Goal: Transaction & Acquisition: Download file/media

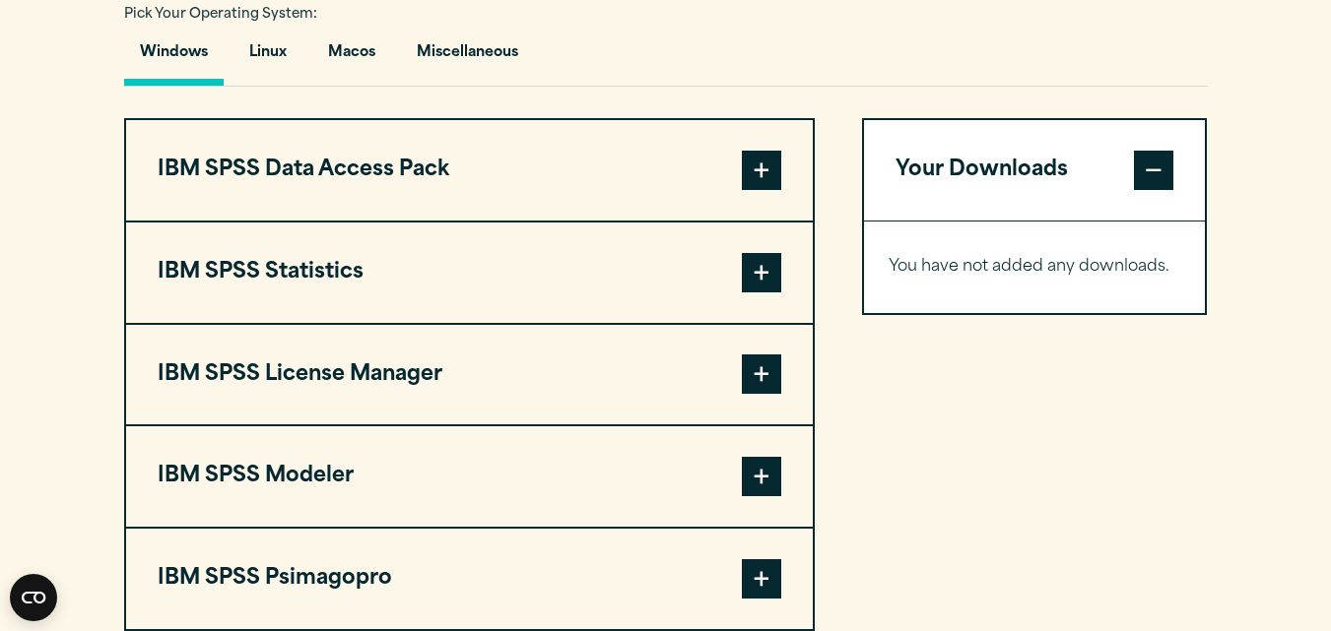
click at [709, 278] on button "IBM SPSS Statistics" at bounding box center [469, 273] width 686 height 100
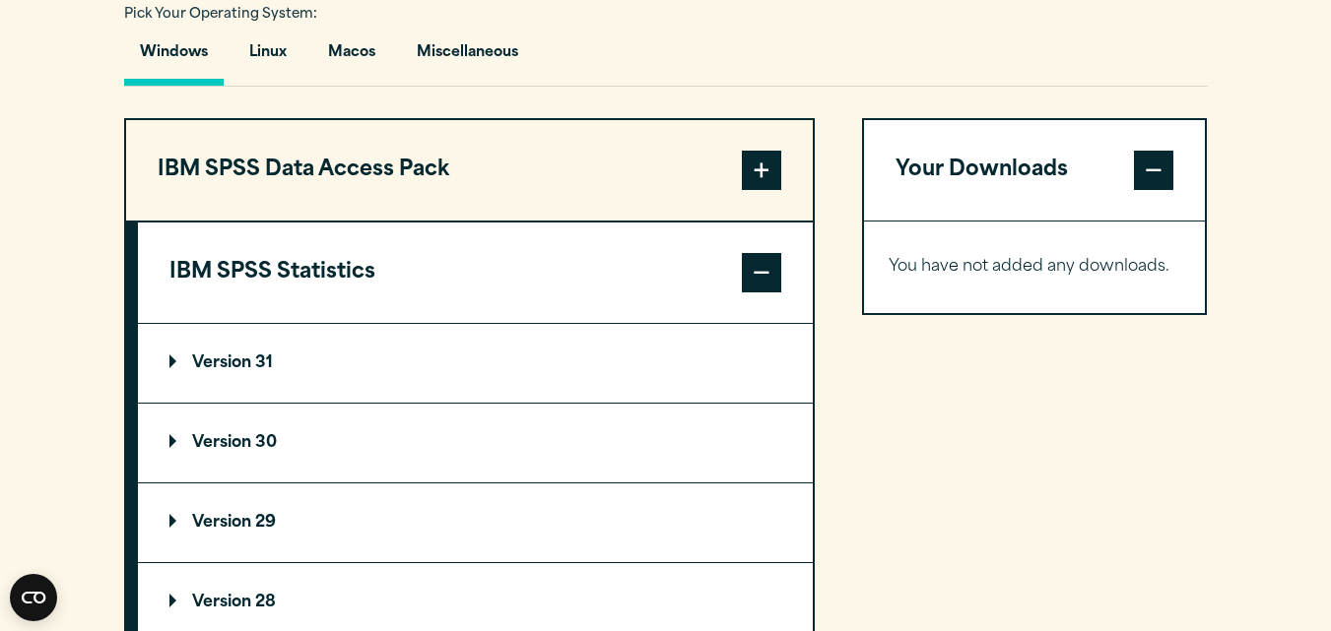
click at [709, 278] on button "IBM SPSS Statistics" at bounding box center [475, 273] width 675 height 100
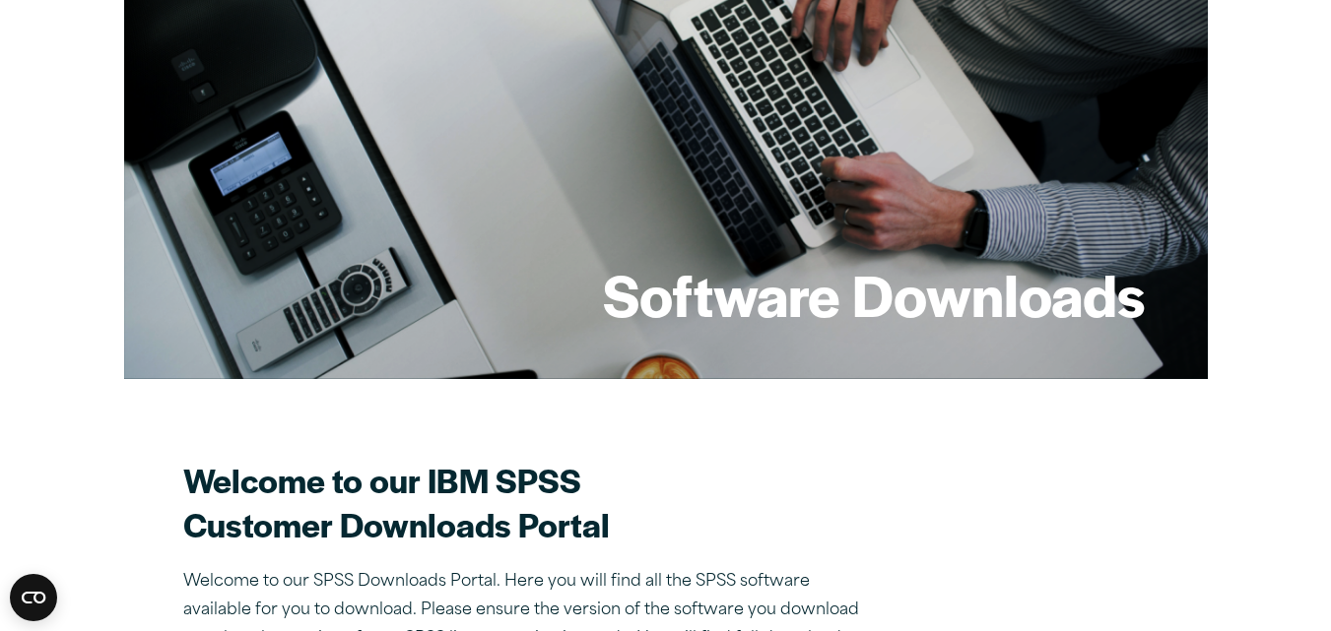
scroll to position [98, 0]
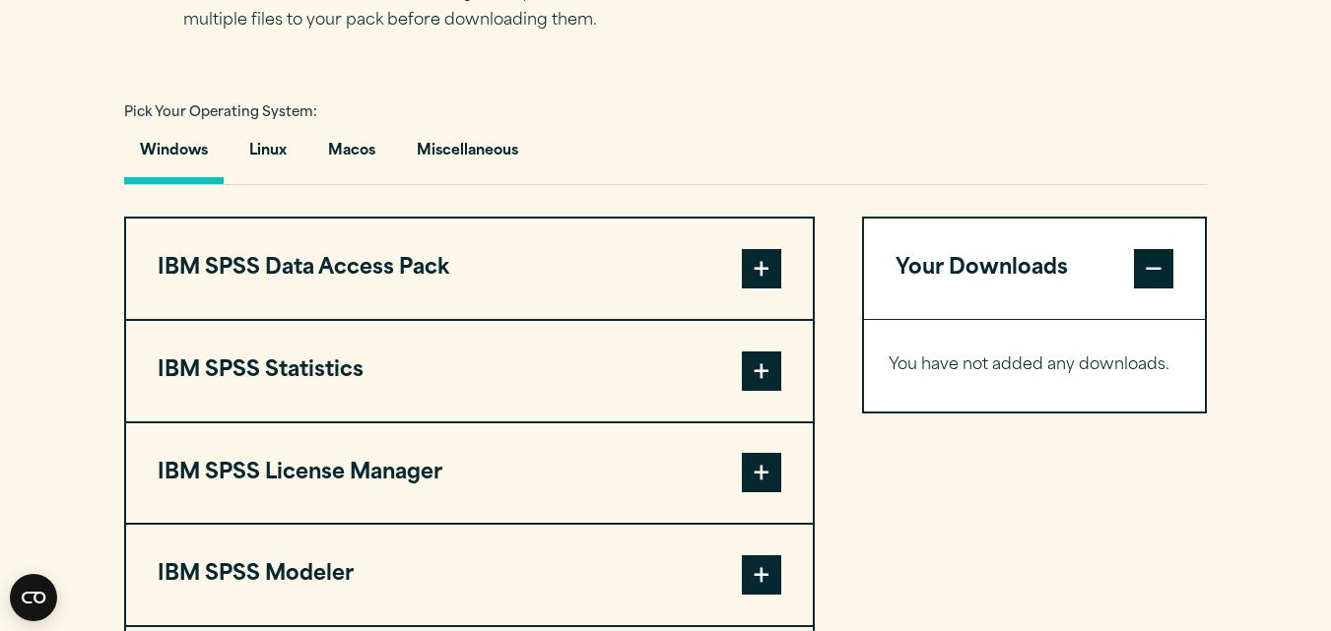
click at [707, 358] on button "IBM SPSS Statistics" at bounding box center [469, 371] width 686 height 100
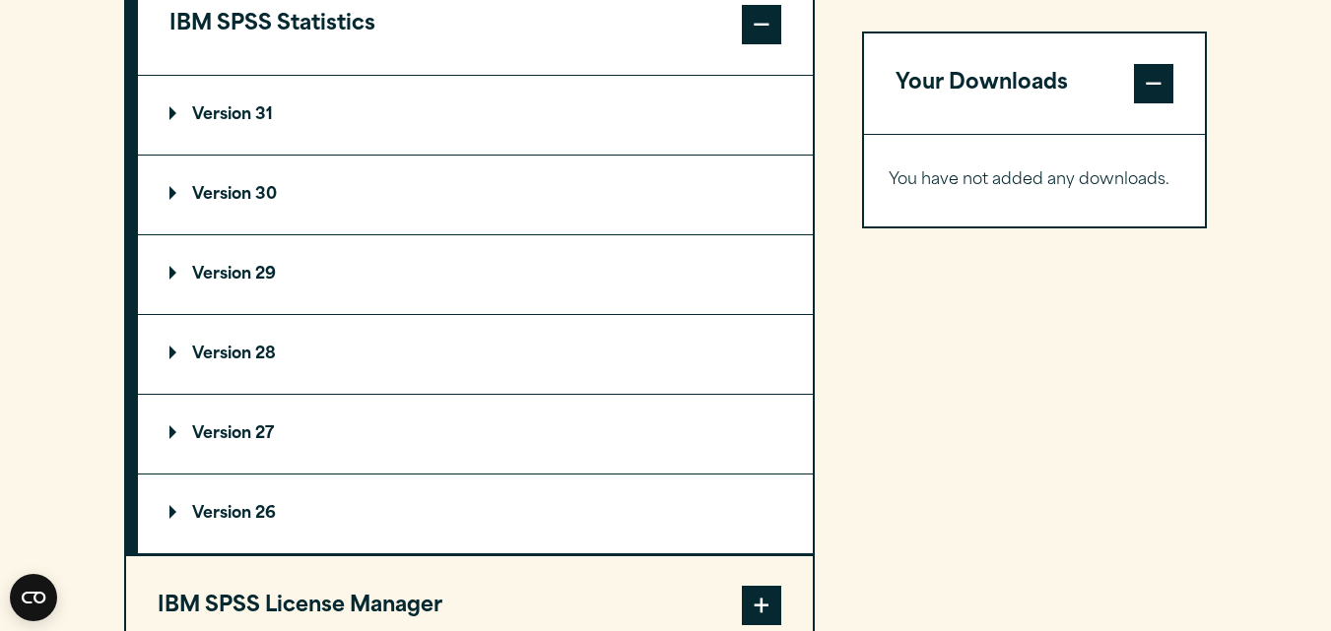
scroll to position [1773, 0]
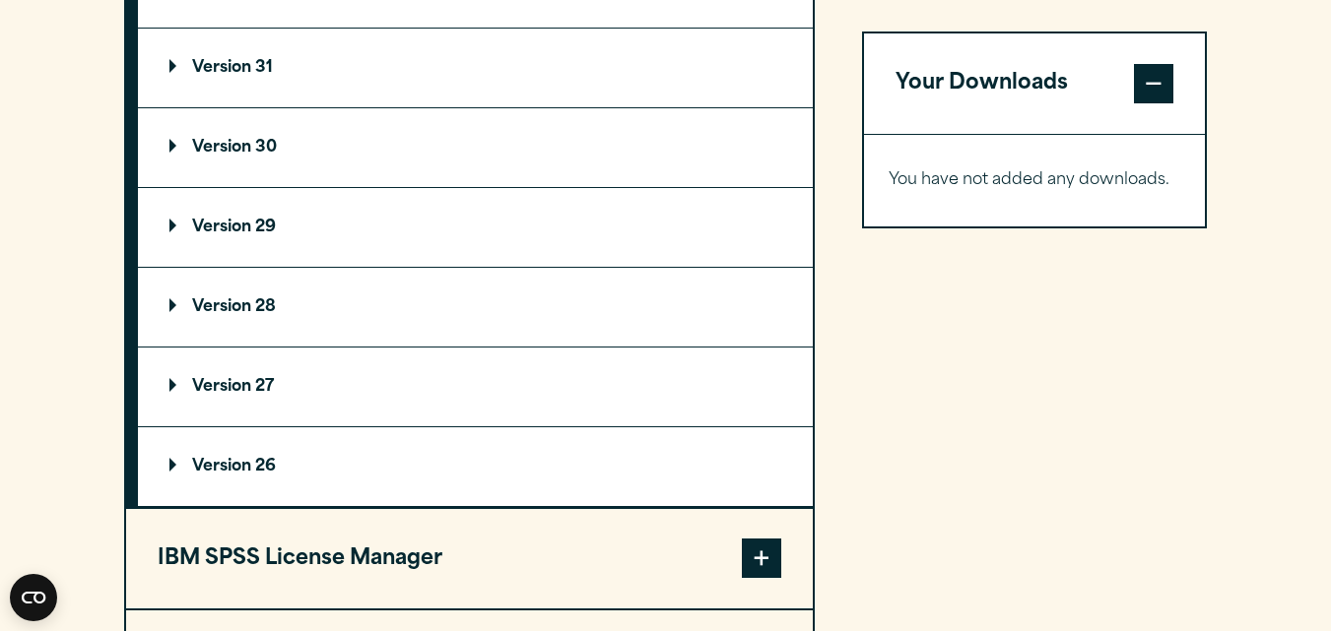
click at [460, 150] on div "Search for: Submit Site Search Part of Open Site Search Open Site Menu Close" at bounding box center [665, 393] width 1331 height 4333
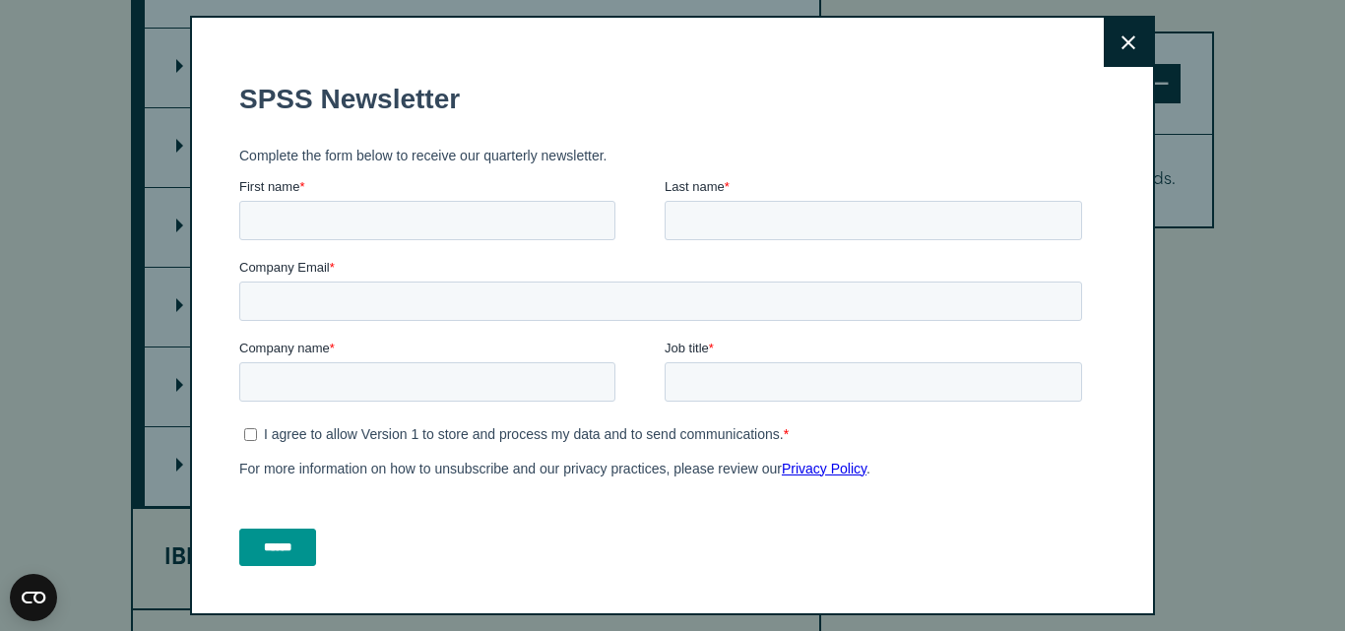
click at [1107, 55] on button "Close" at bounding box center [1128, 42] width 49 height 49
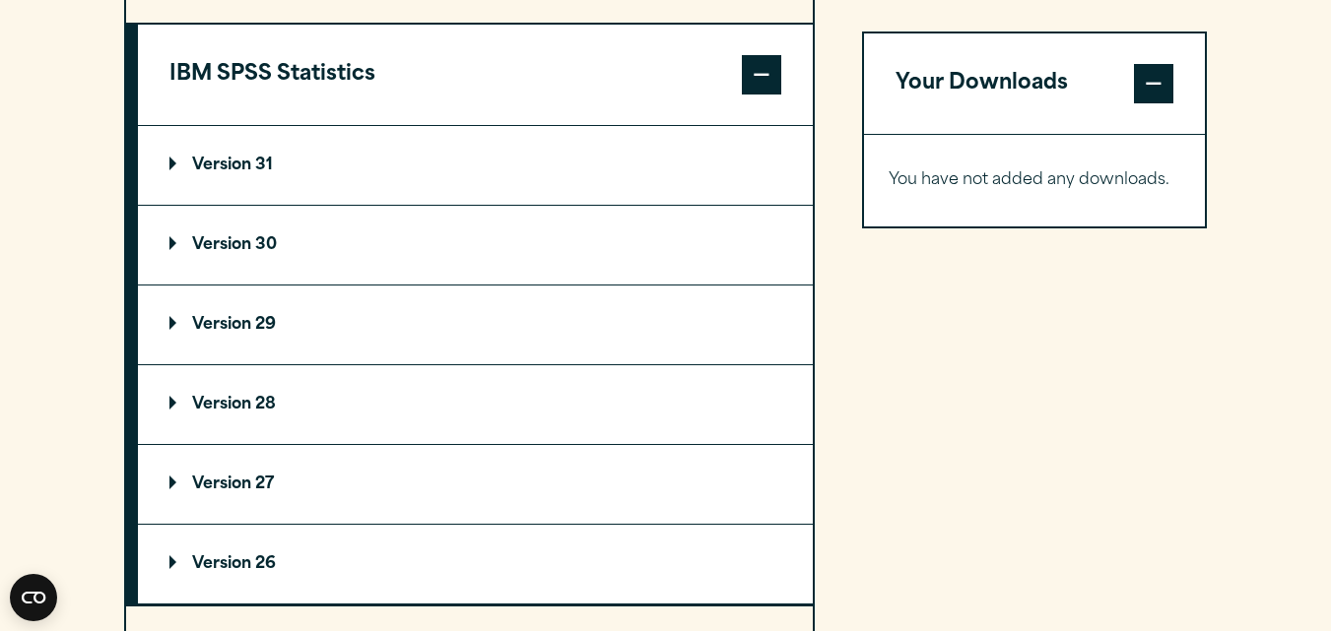
scroll to position [1674, 0]
click at [187, 251] on p "Version 30" at bounding box center [222, 246] width 107 height 16
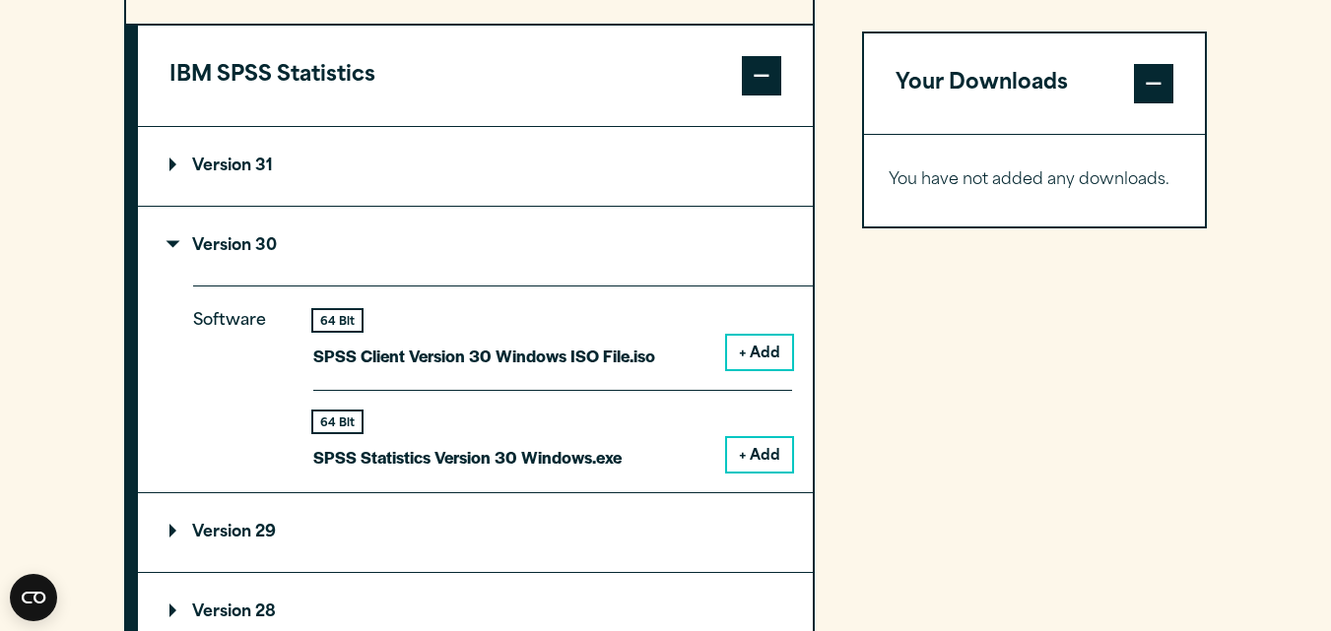
click at [746, 446] on button "+ Add" at bounding box center [759, 454] width 65 height 33
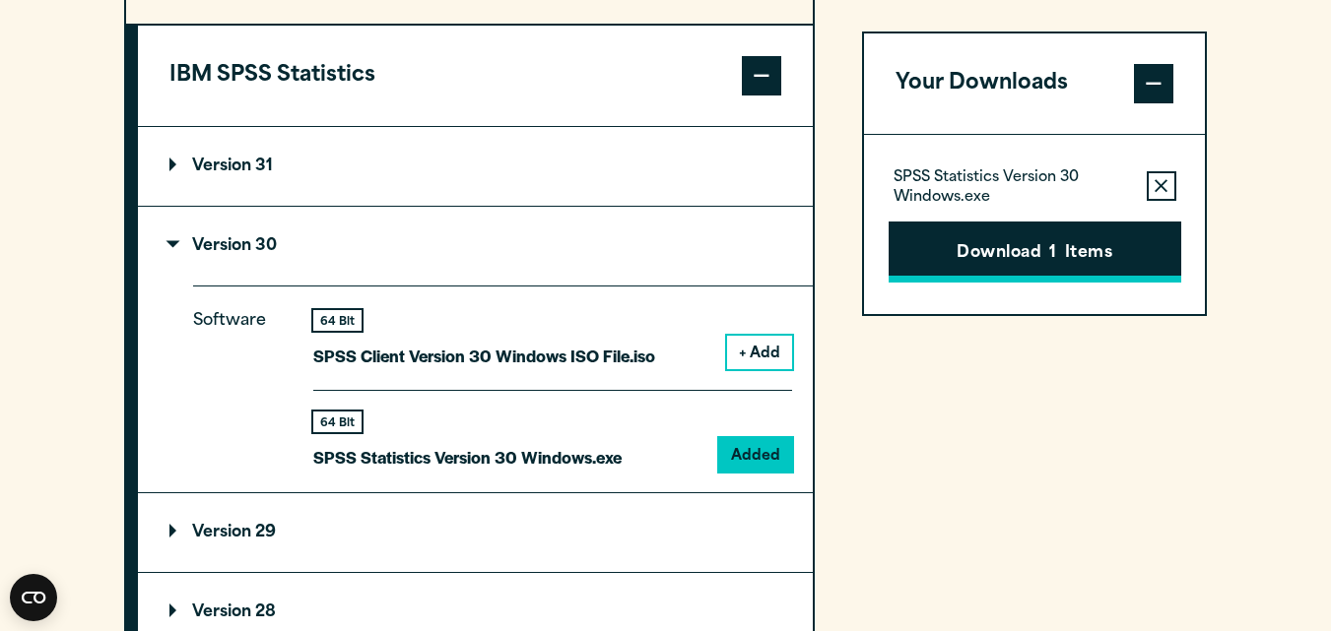
click at [994, 246] on button "Download 1 Items" at bounding box center [1034, 252] width 293 height 61
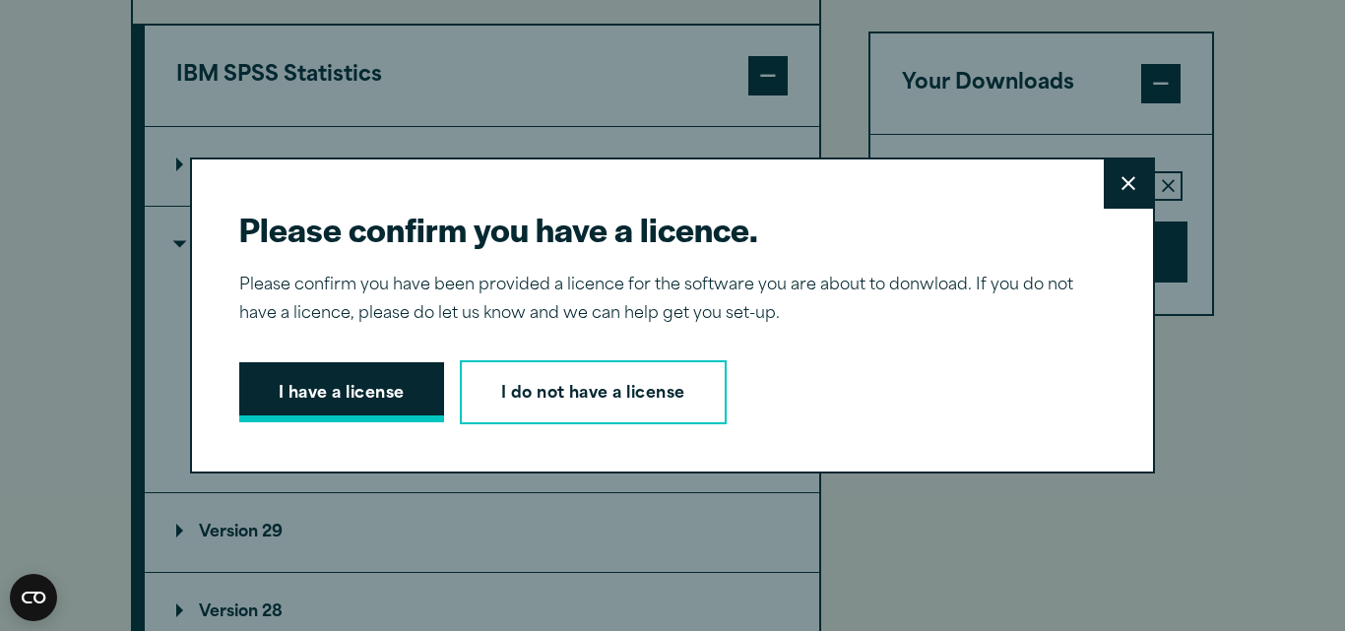
click at [400, 396] on button "I have a license" at bounding box center [341, 392] width 205 height 61
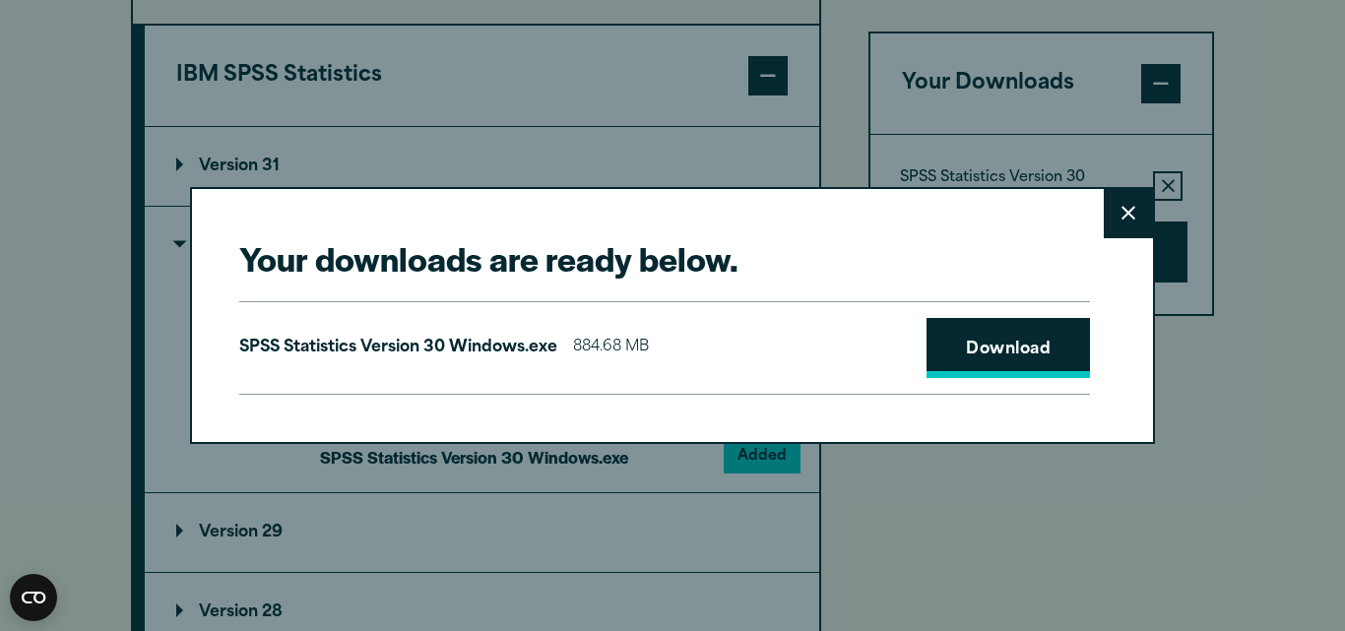
click at [986, 329] on link "Download" at bounding box center [1008, 348] width 163 height 61
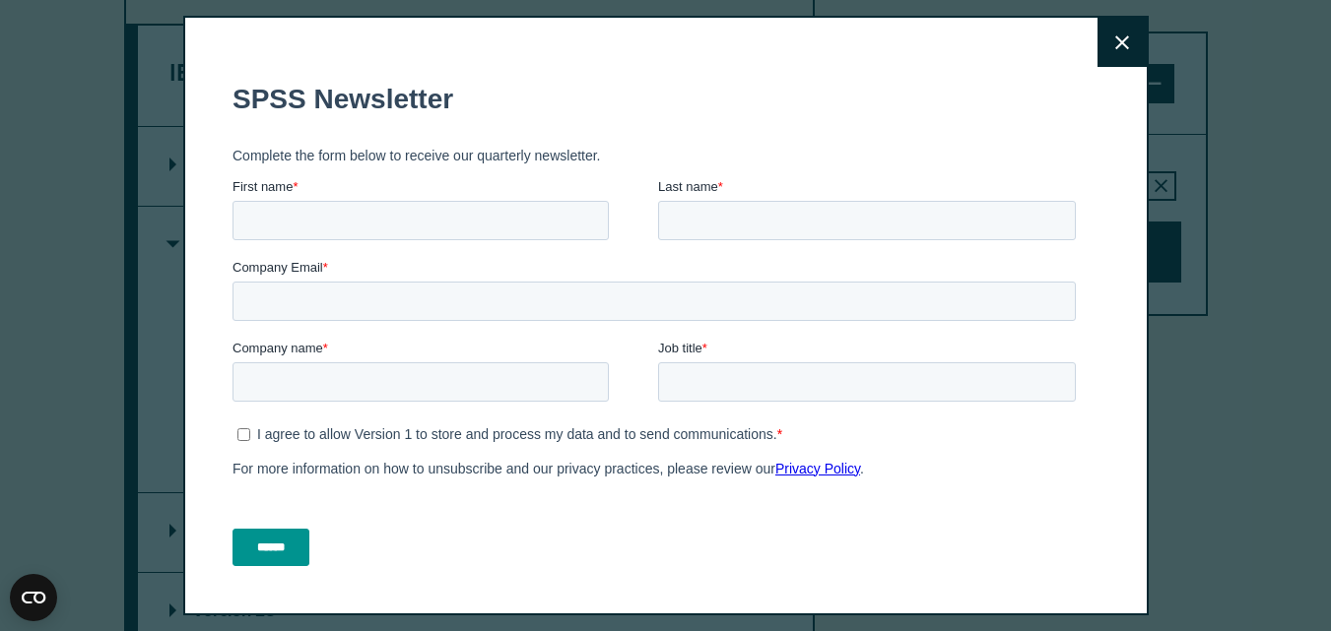
click at [1313, 75] on div "Close" at bounding box center [665, 315] width 1331 height 631
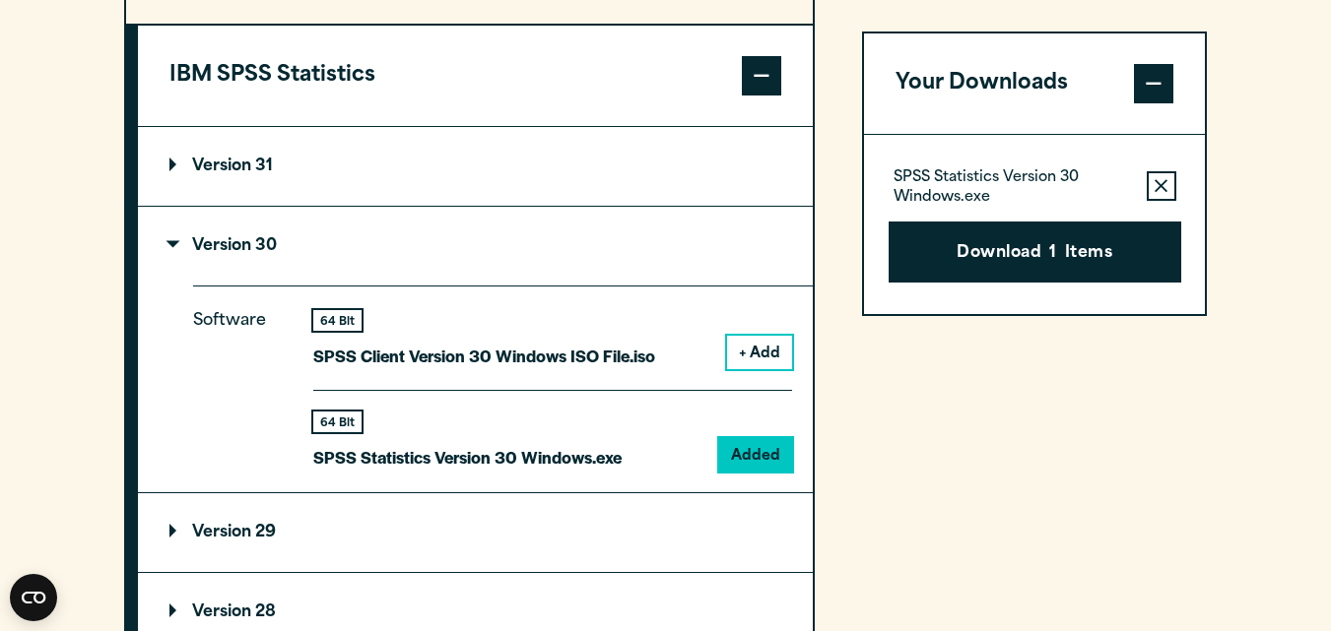
scroll to position [1576, 0]
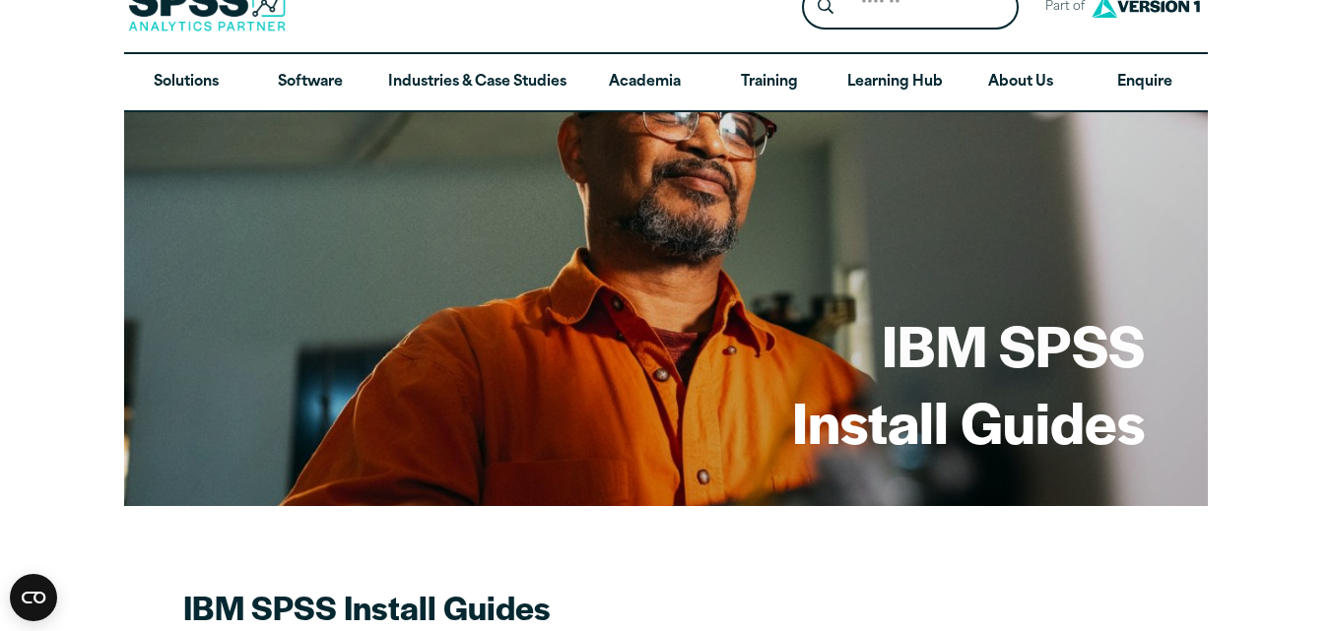
scroll to position [42, 0]
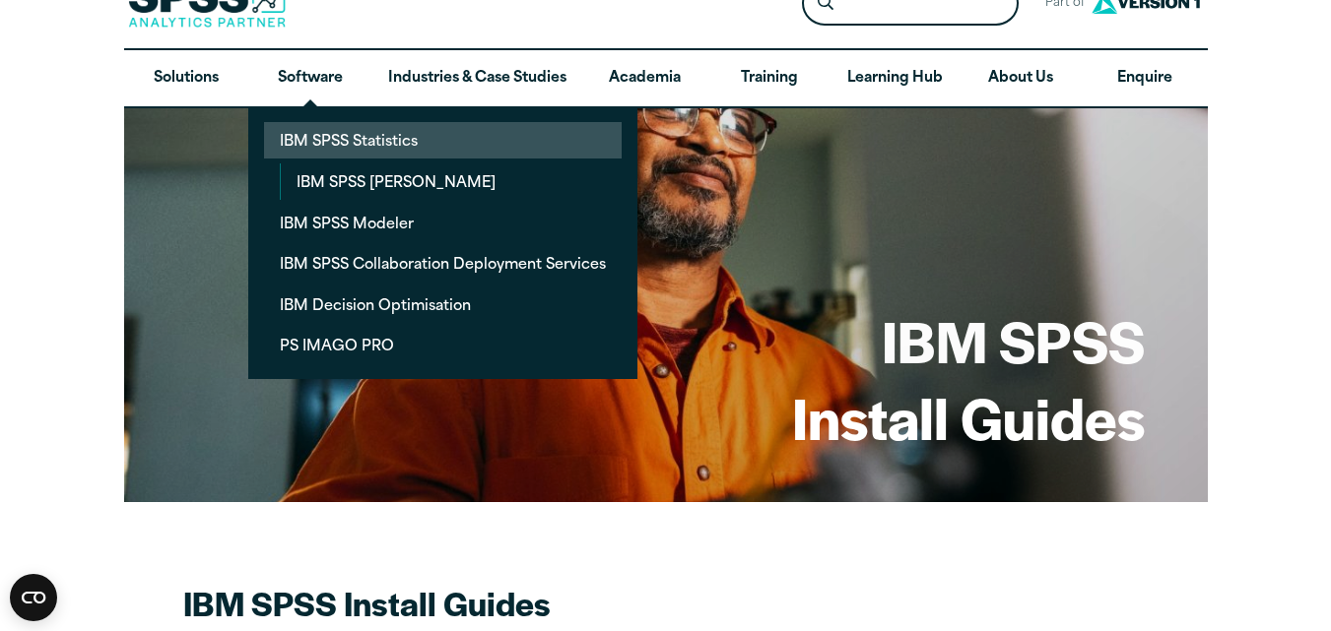
click at [349, 131] on link "IBM SPSS Statistics" at bounding box center [443, 140] width 358 height 36
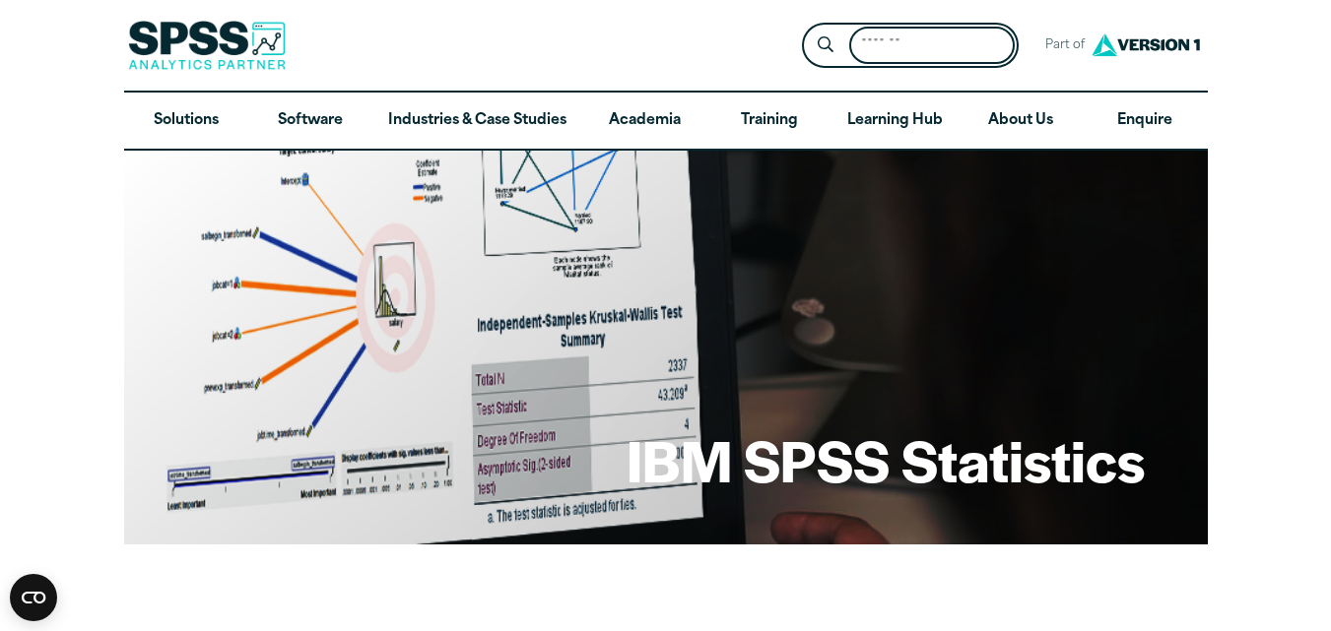
click at [961, 47] on input "Search for:" at bounding box center [931, 46] width 165 height 38
type input "**********"
click at [807, 28] on button "Submit Site Search" at bounding box center [825, 46] width 36 height 36
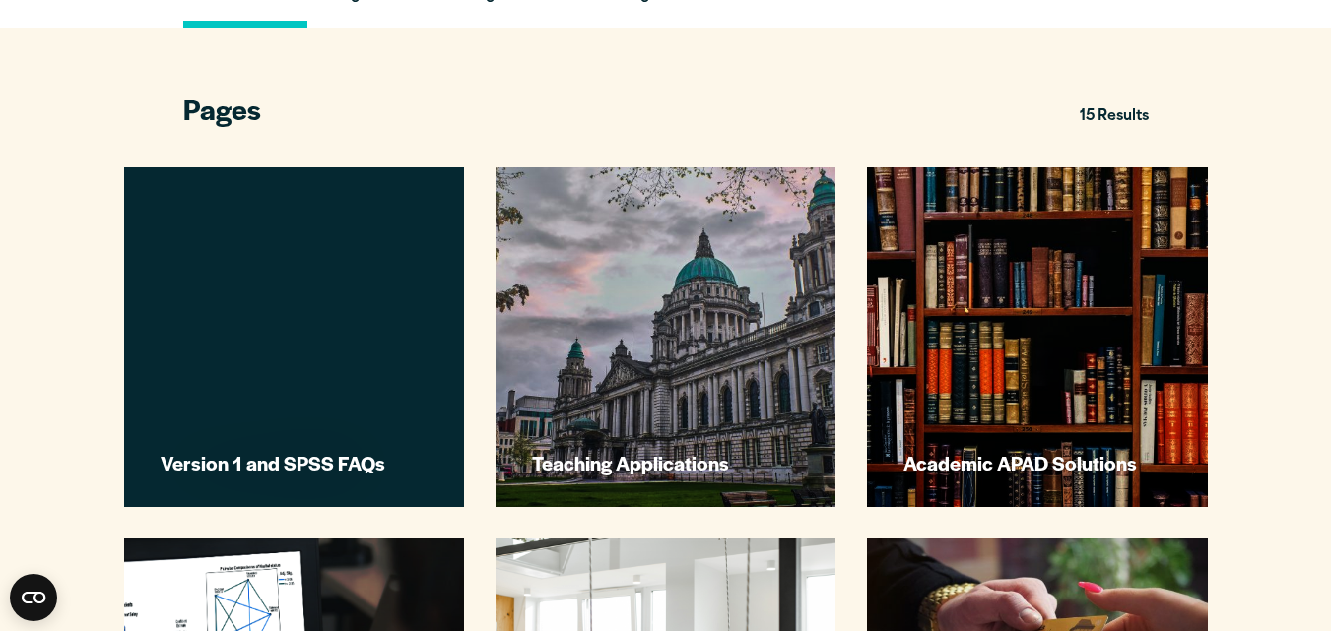
scroll to position [492, 0]
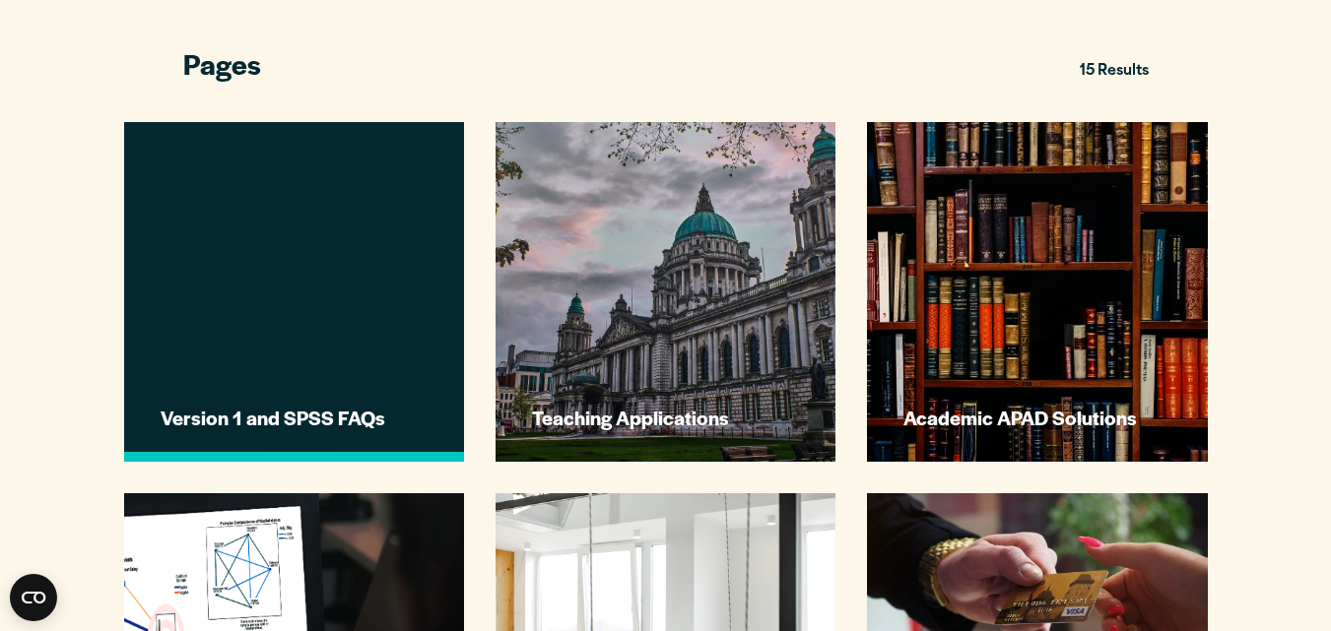
click at [364, 297] on link "Version 1 and SPSS FAQs" at bounding box center [294, 292] width 340 height 340
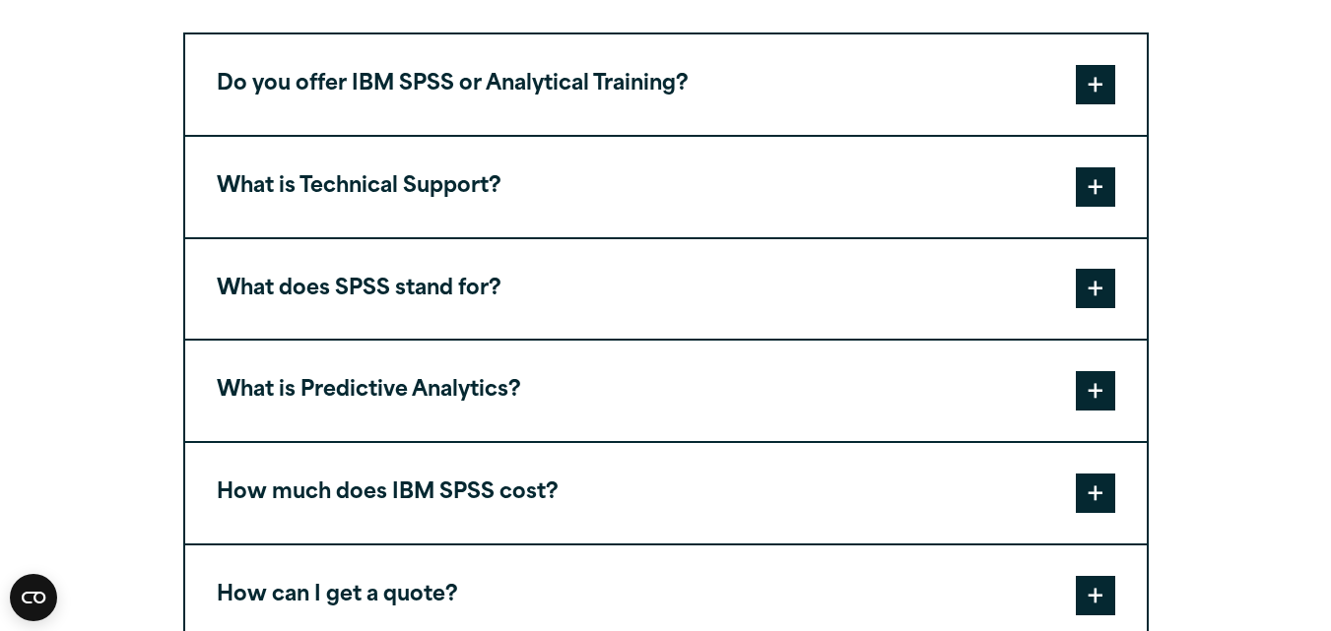
scroll to position [886, 0]
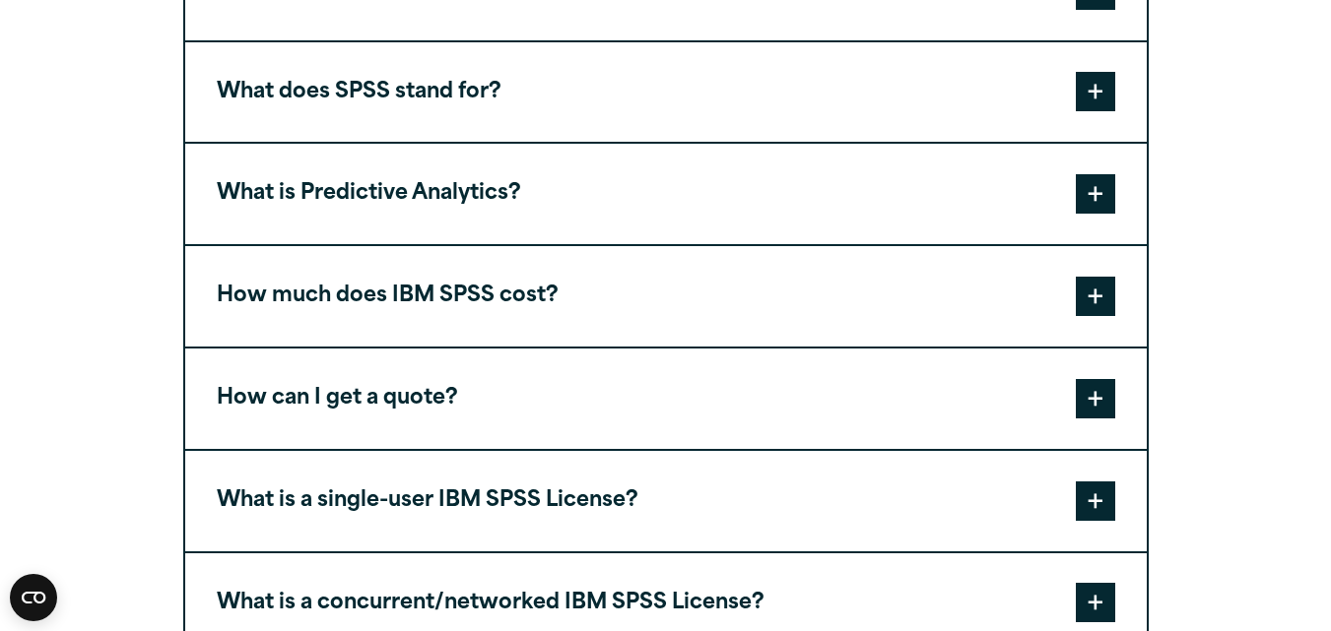
click at [602, 98] on button "What does SPSS stand for?" at bounding box center [665, 92] width 961 height 100
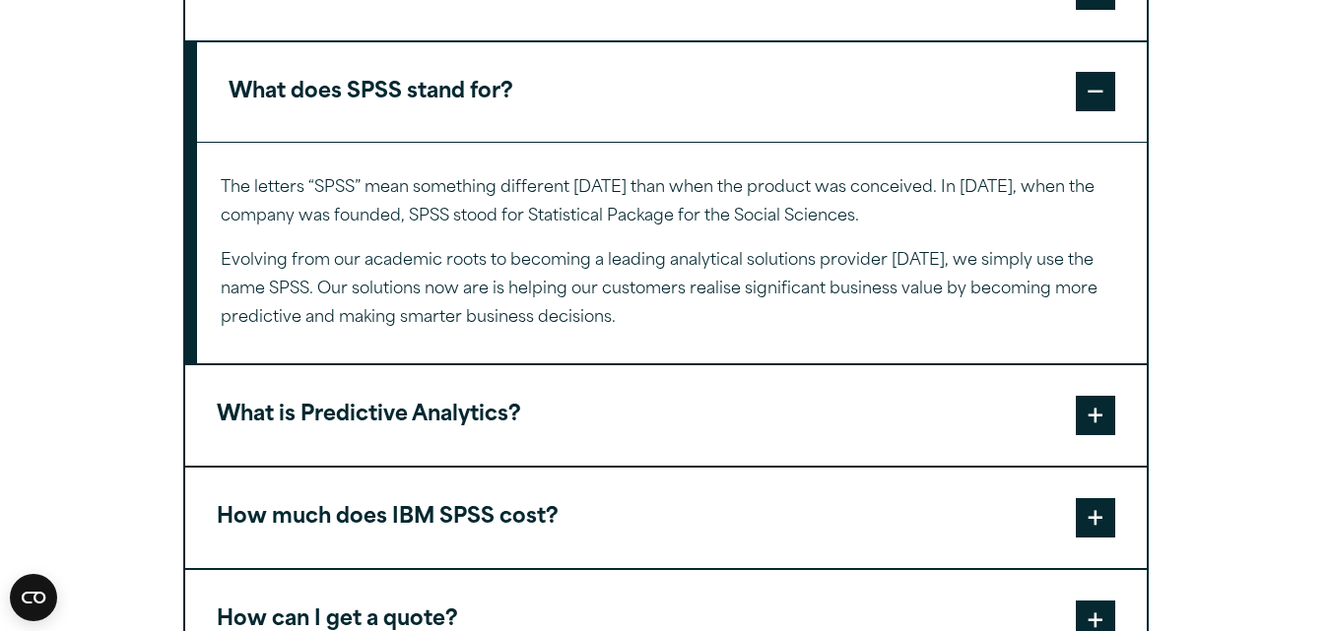
click at [598, 87] on button "What does SPSS stand for?" at bounding box center [671, 92] width 949 height 100
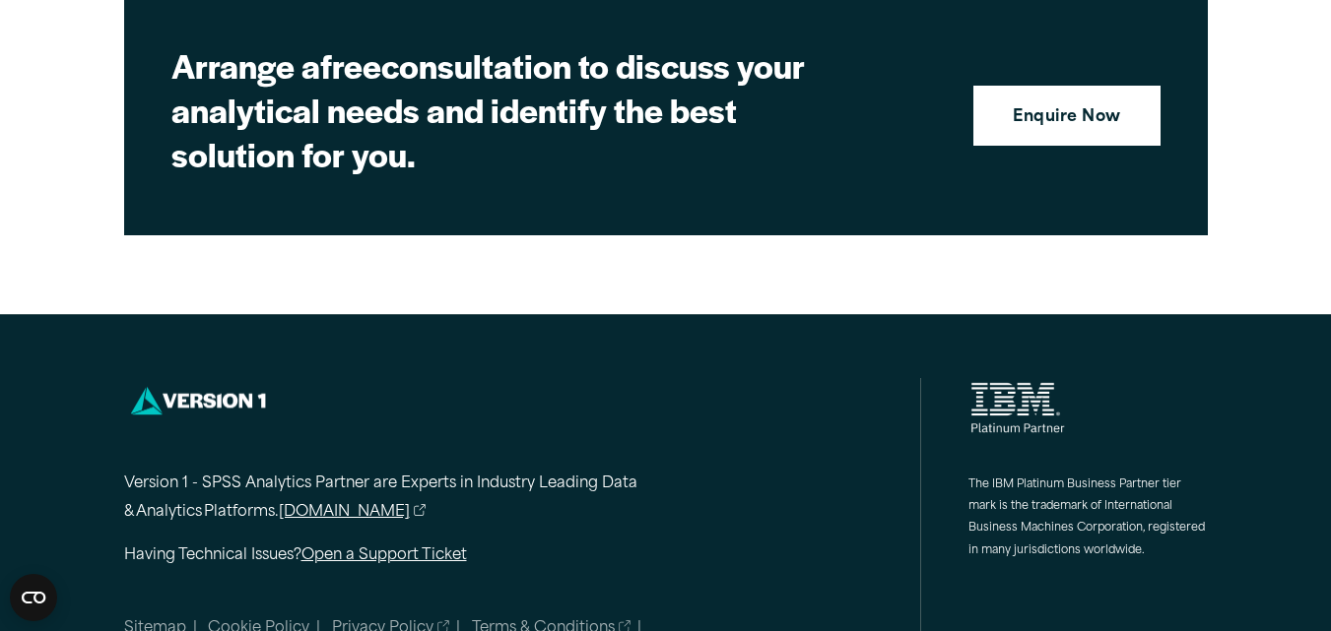
scroll to position [2754, 0]
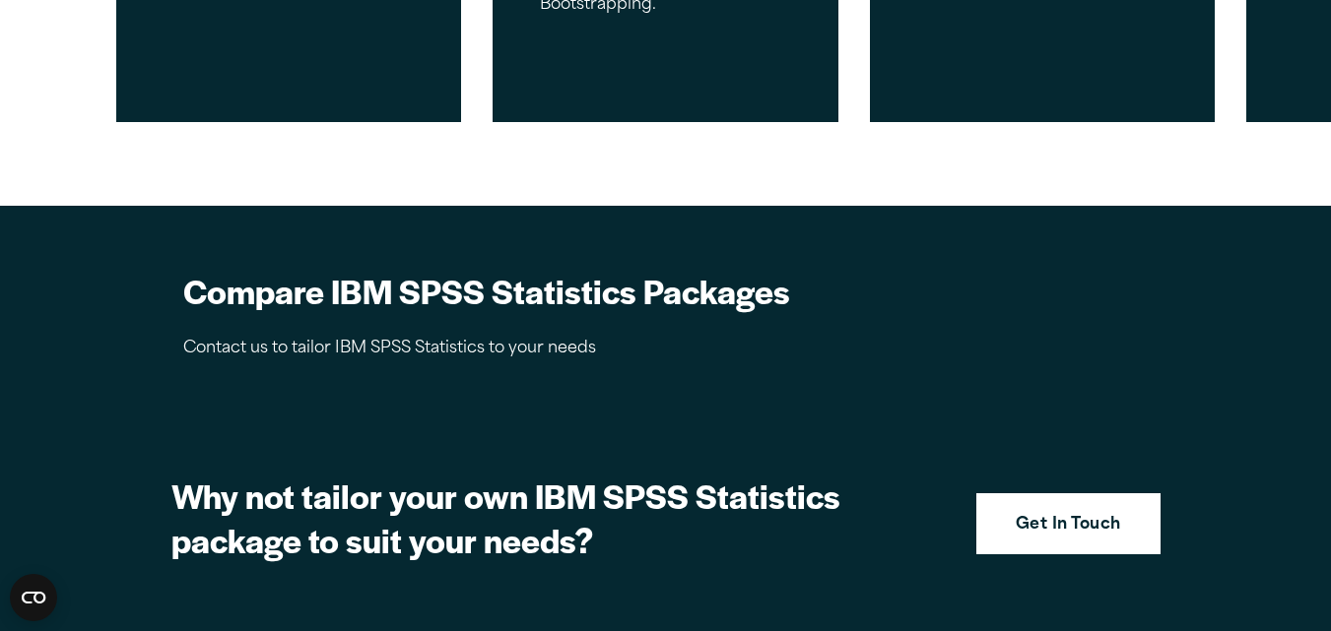
scroll to position [1674, 0]
